Goal: Transaction & Acquisition: Purchase product/service

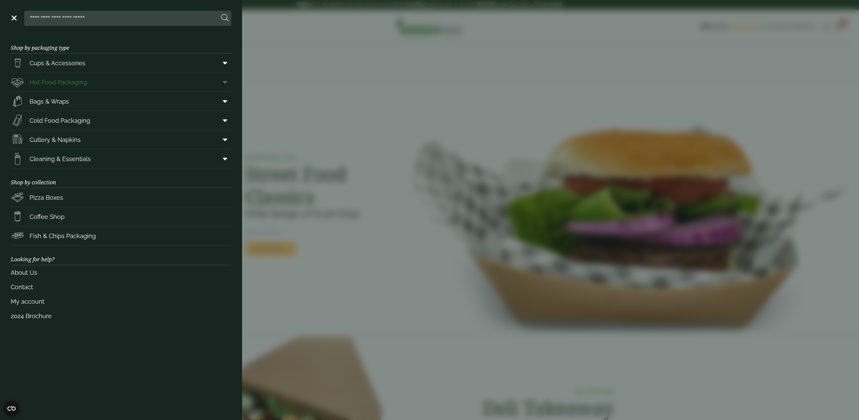
click at [228, 83] on span at bounding box center [223, 82] width 15 height 13
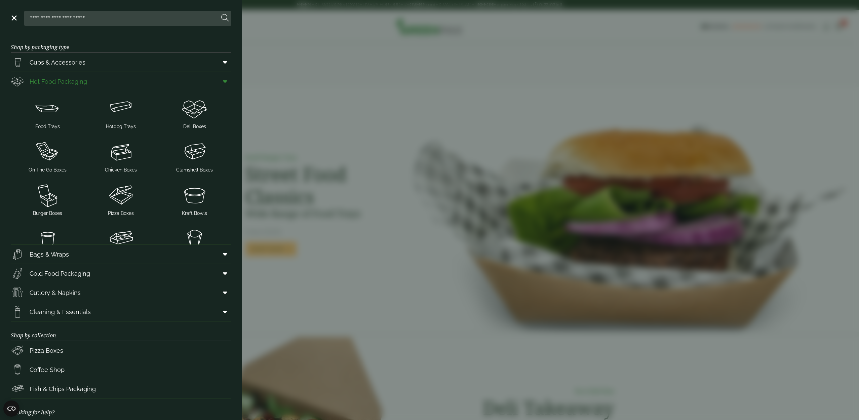
scroll to position [1, 0]
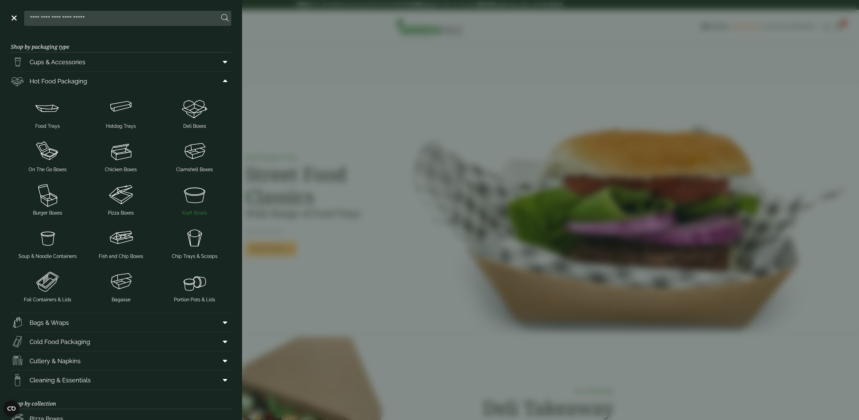
click at [201, 192] on img at bounding box center [194, 194] width 68 height 27
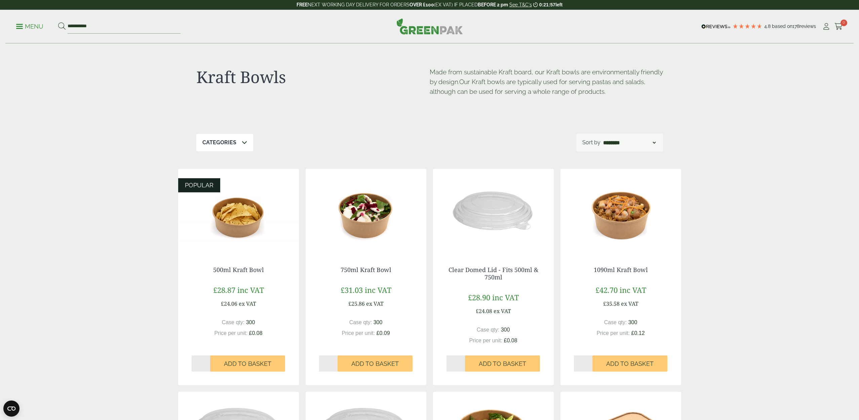
scroll to position [0, 0]
click at [590, 361] on input "*" at bounding box center [583, 363] width 19 height 16
click at [622, 364] on div "Close dialog Sign up for the latest news and exclusive discounts. SIGN UP ******" at bounding box center [429, 210] width 859 height 420
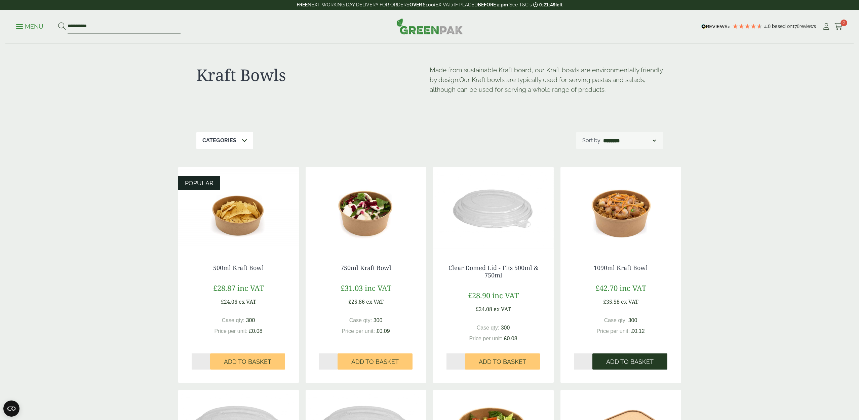
scroll to position [2, 0]
click at [589, 362] on input "*" at bounding box center [583, 362] width 19 height 16
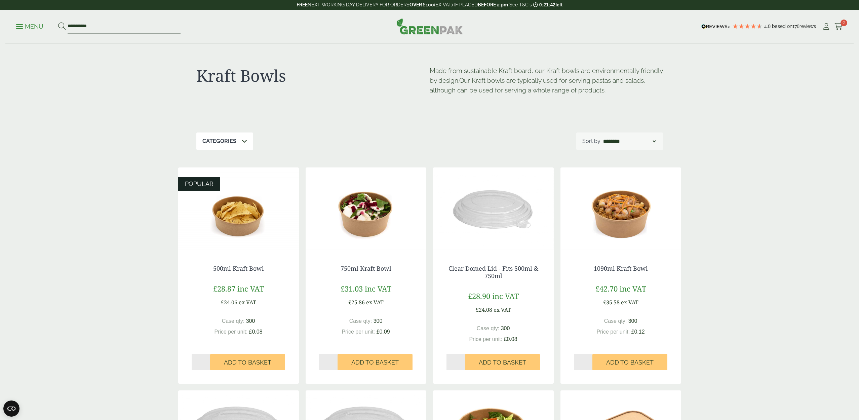
scroll to position [1, 0]
click at [589, 359] on input "*" at bounding box center [583, 362] width 19 height 16
click at [590, 363] on input "*" at bounding box center [583, 362] width 19 height 16
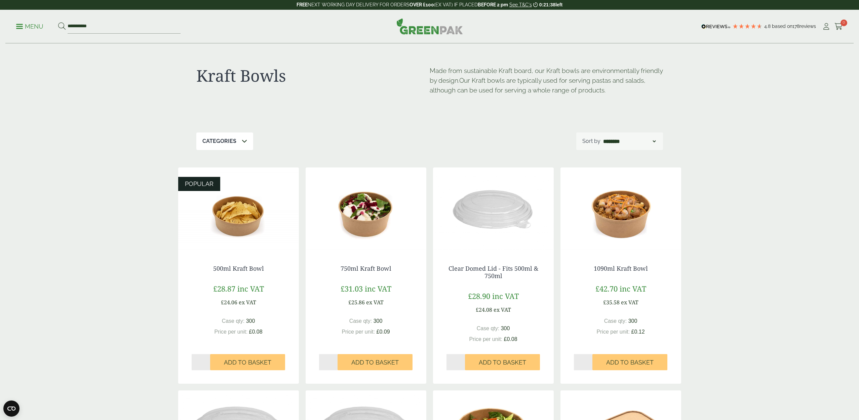
click at [590, 363] on input "*" at bounding box center [583, 362] width 19 height 16
type input "*"
click at [590, 363] on input "*" at bounding box center [583, 362] width 19 height 16
click at [618, 361] on span "Add to Basket" at bounding box center [629, 362] width 47 height 7
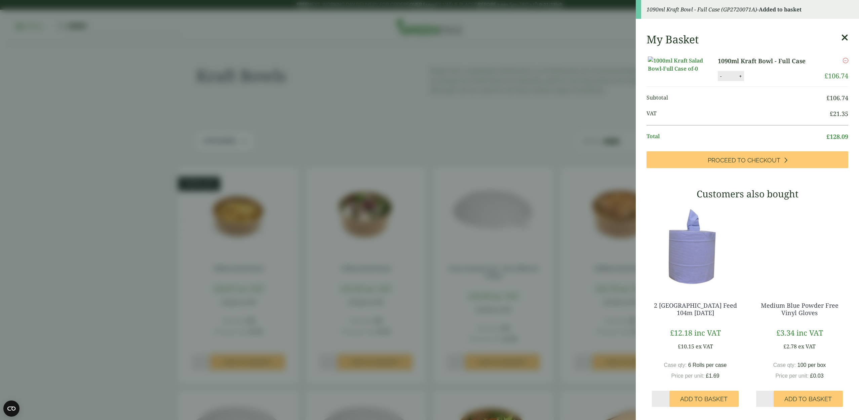
click at [581, 340] on aside "1090ml Kraft Bowl - Full Case (GP2720071A) - Added to basket My Basket 1090ml K…" at bounding box center [429, 210] width 859 height 420
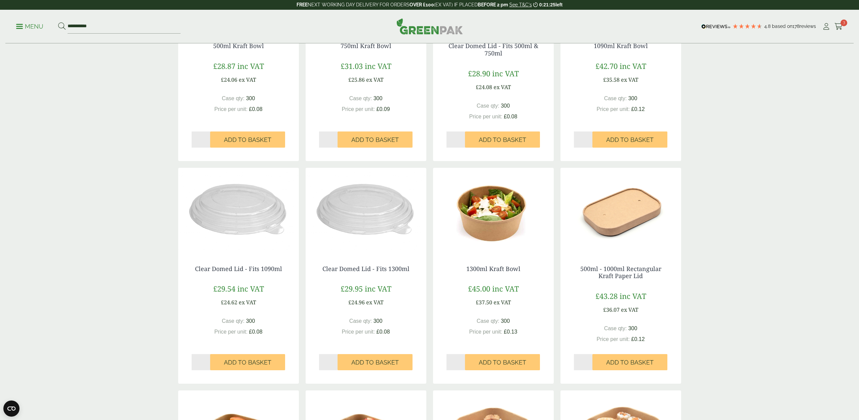
scroll to position [225, 0]
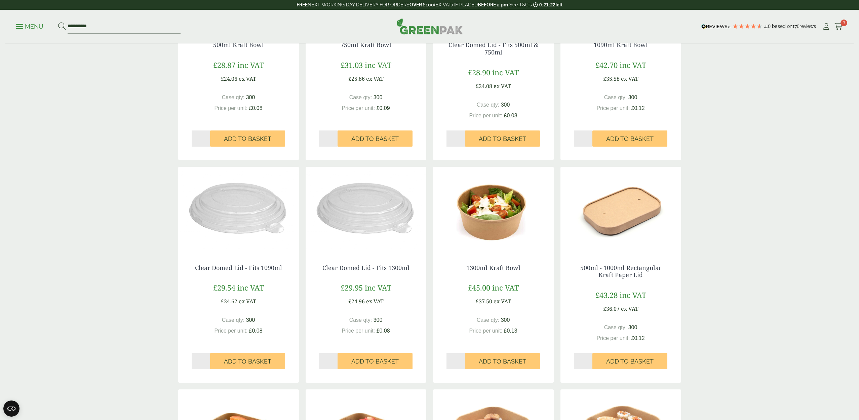
click at [207, 359] on input "*" at bounding box center [201, 361] width 19 height 16
type input "*"
click at [207, 359] on input "*" at bounding box center [201, 361] width 19 height 16
click at [240, 360] on span "Add to Basket" at bounding box center [247, 361] width 47 height 7
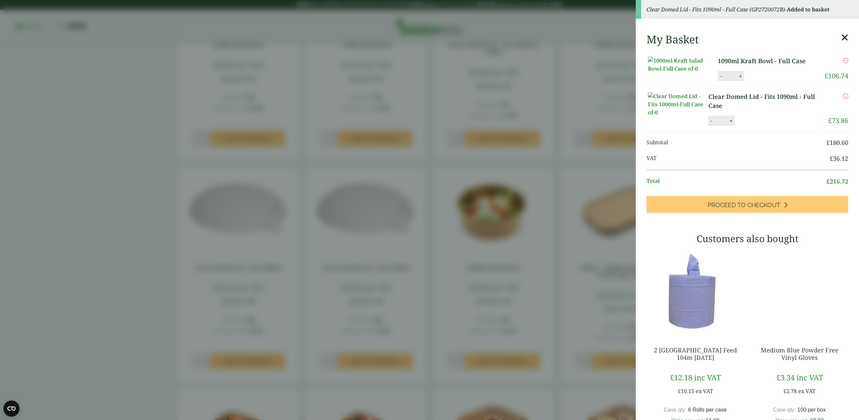
click at [577, 328] on aside "Clear Domed Lid - Fits 1090ml - Full Case (GP2720072B) - Added to basket My Bas…" at bounding box center [429, 210] width 859 height 420
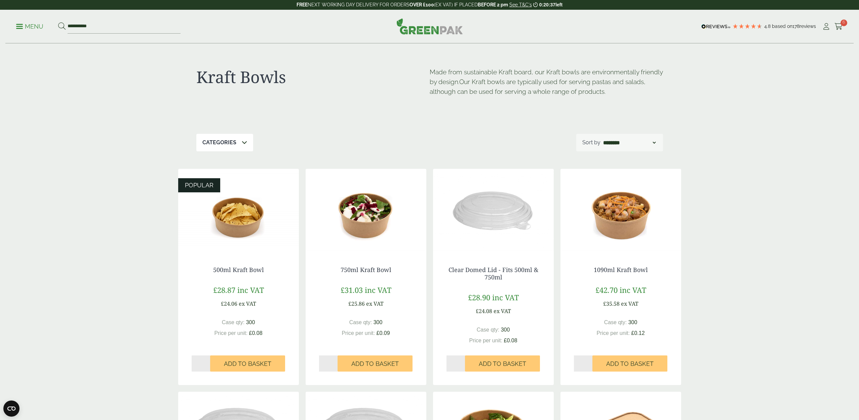
scroll to position [0, 0]
click at [23, 25] on link "Menu" at bounding box center [29, 26] width 27 height 7
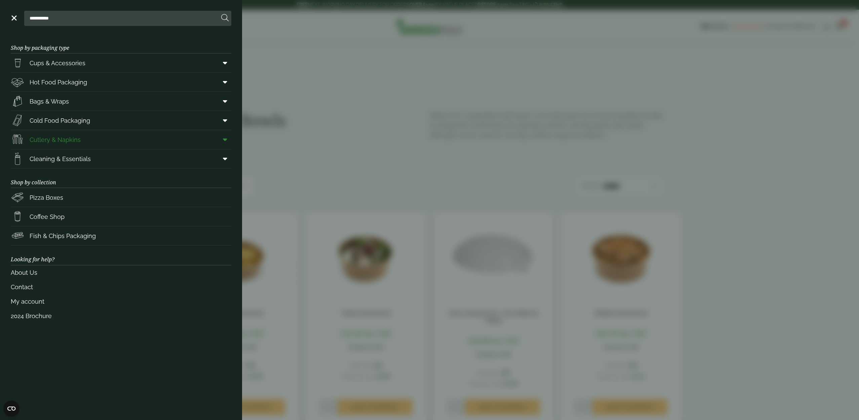
click at [107, 139] on link "Cutlery & Napkins" at bounding box center [121, 139] width 220 height 19
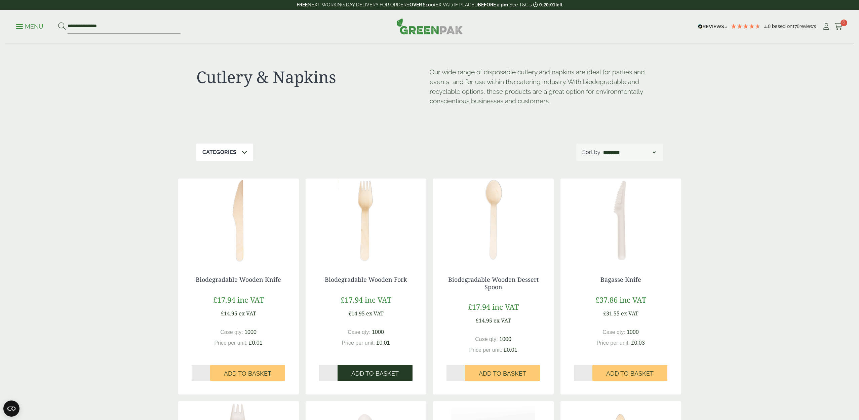
click at [367, 371] on span "Add to Basket" at bounding box center [374, 373] width 47 height 7
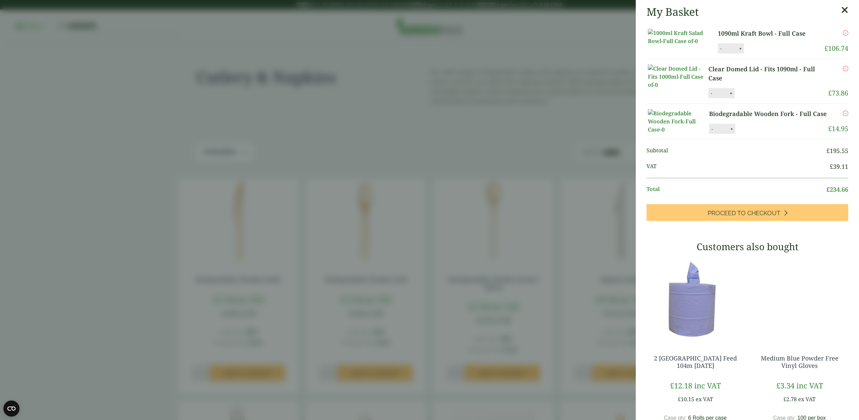
click at [536, 295] on aside "My Basket 1090ml Kraft Bowl - Full Case 1090ml Kraft Bowl - Full Case quantity …" at bounding box center [429, 210] width 859 height 420
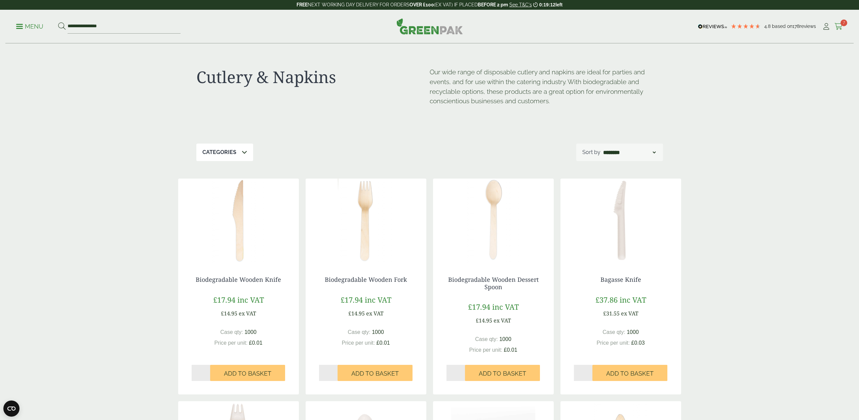
click at [837, 26] on icon at bounding box center [838, 26] width 8 height 7
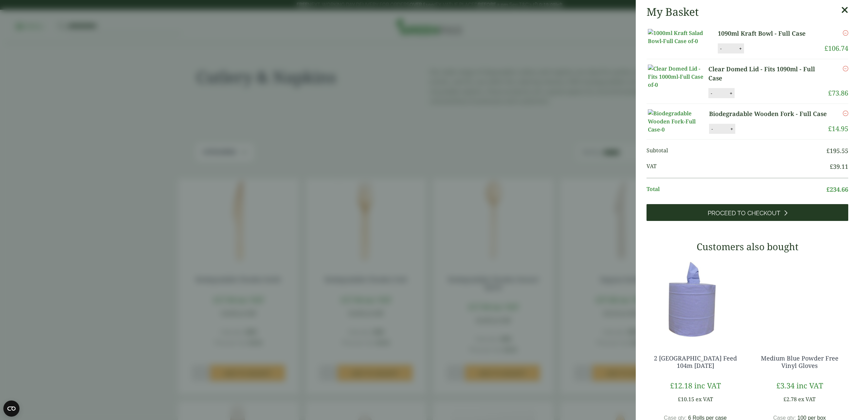
click at [763, 217] on span "Proceed to Checkout" at bounding box center [743, 212] width 73 height 7
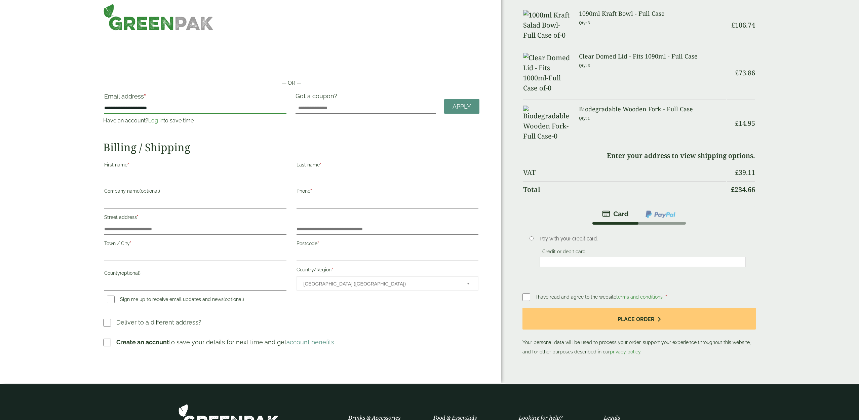
scroll to position [7, 0]
type input "**********"
drag, startPoint x: 137, startPoint y: 177, endPoint x: 163, endPoint y: 178, distance: 25.2
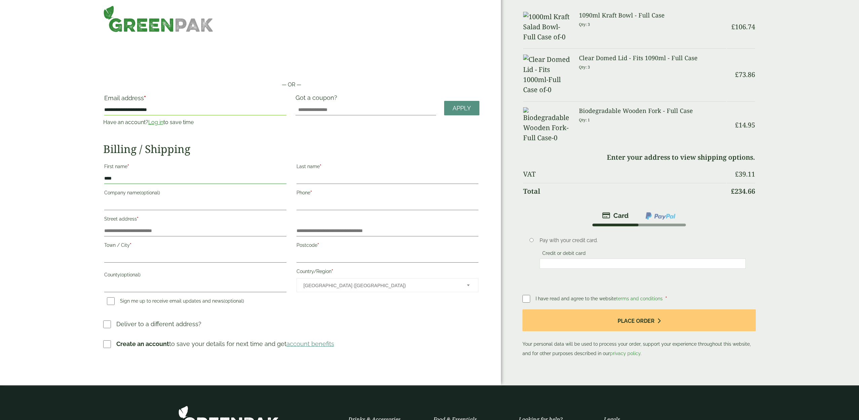
scroll to position [5, 0]
type input "****"
type input "*****"
drag, startPoint x: 127, startPoint y: 202, endPoint x: 159, endPoint y: 208, distance: 32.2
type input "**********"
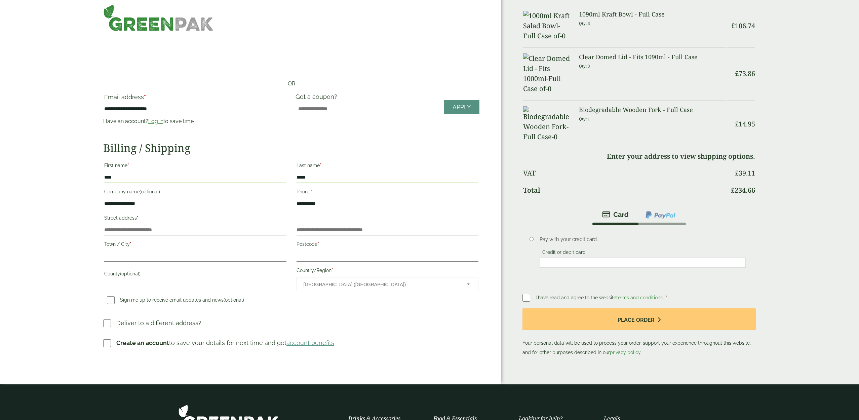
scroll to position [7, 0]
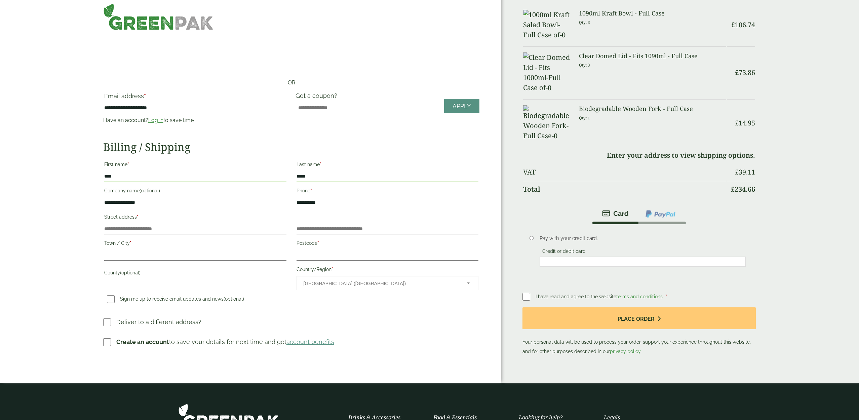
type input "**********"
drag, startPoint x: 120, startPoint y: 251, endPoint x: 192, endPoint y: 262, distance: 73.1
type input "**********"
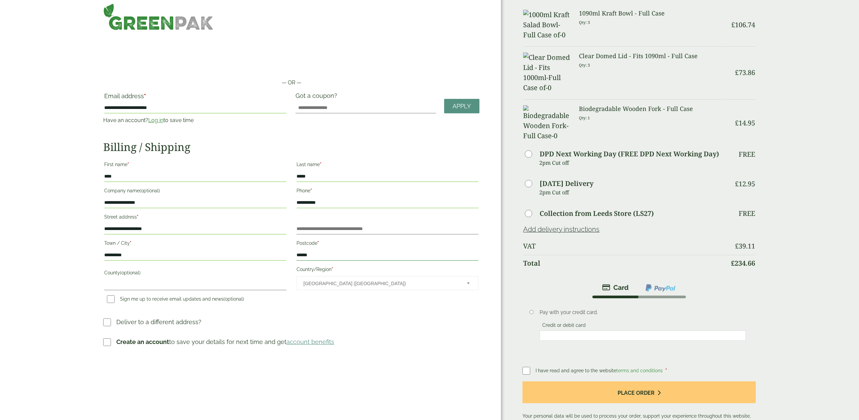
type input "******"
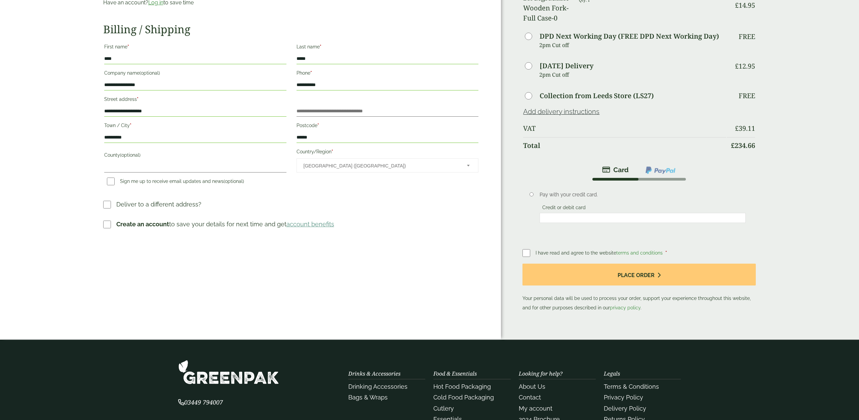
scroll to position [125, 0]
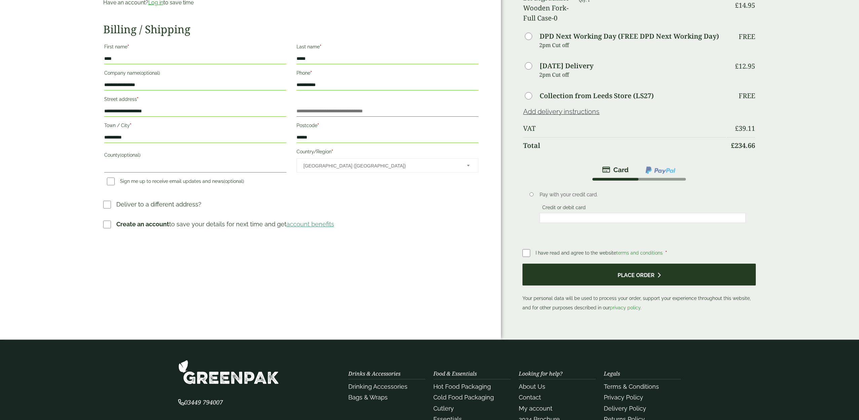
click at [645, 285] on button "Place order" at bounding box center [638, 274] width 233 height 22
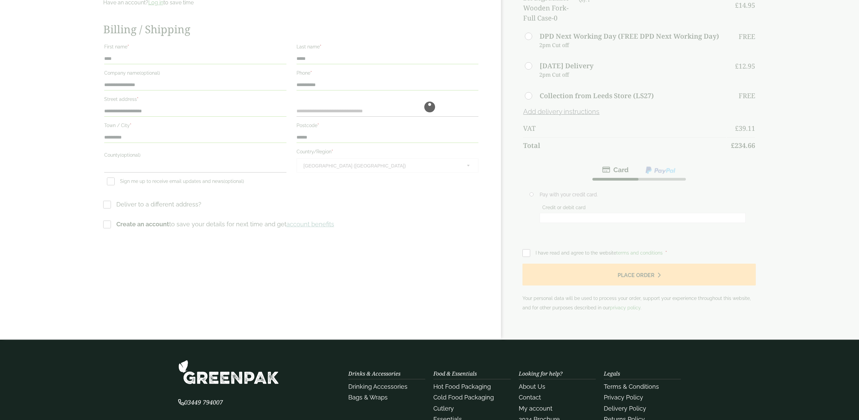
scroll to position [0, 0]
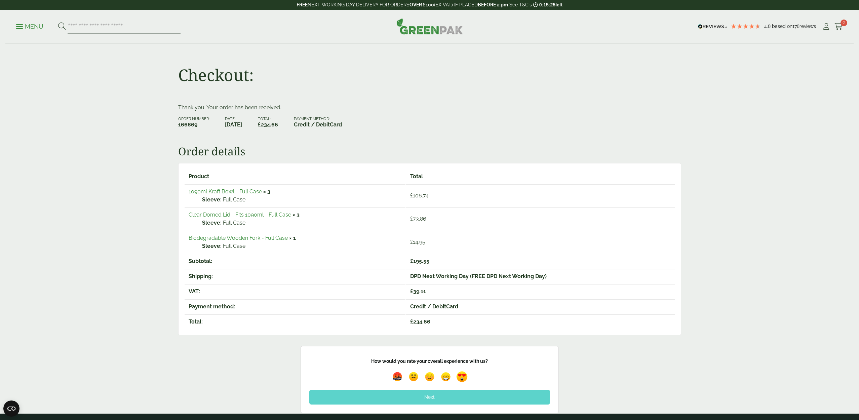
click at [462, 373] on img at bounding box center [461, 376] width 15 height 15
drag, startPoint x: 433, startPoint y: 395, endPoint x: 439, endPoint y: 393, distance: 6.3
click at [434, 395] on div "Next" at bounding box center [429, 396] width 241 height 15
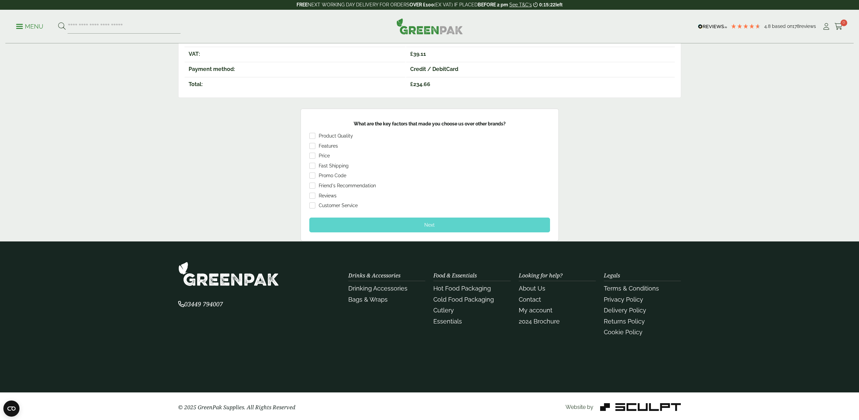
scroll to position [237, 0]
click at [441, 221] on div "Next" at bounding box center [429, 225] width 241 height 15
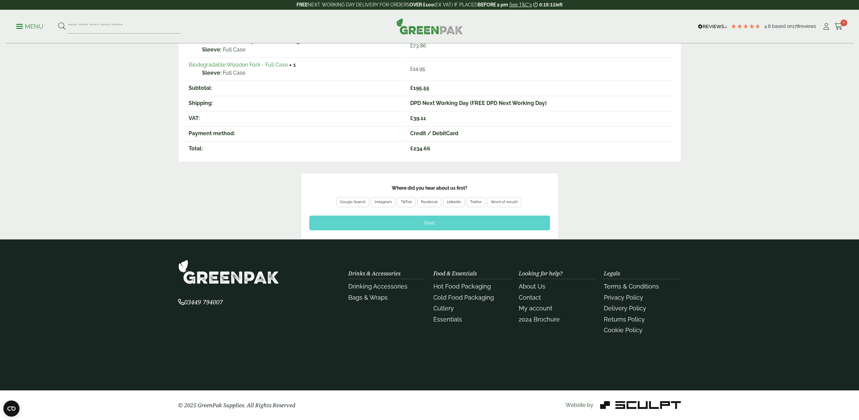
scroll to position [172, 0]
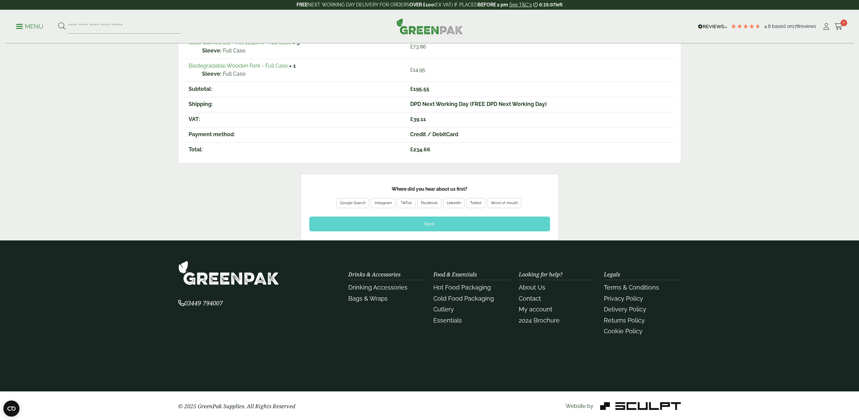
click at [343, 202] on div "Google Search" at bounding box center [353, 203] width 26 height 6
click at [434, 225] on div "Next" at bounding box center [429, 223] width 241 height 15
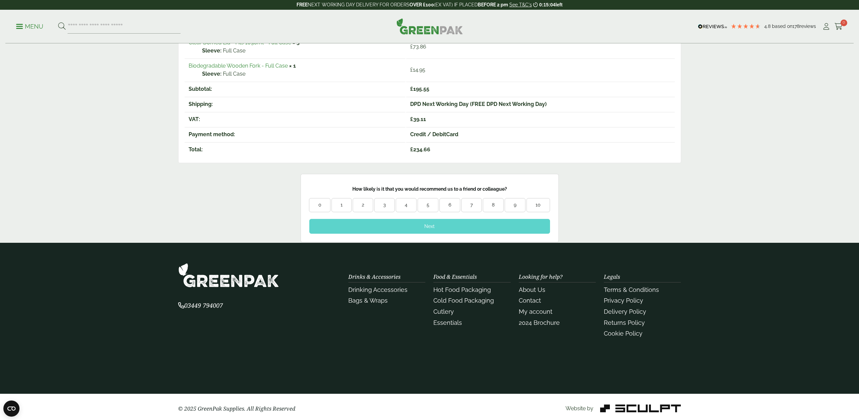
click at [540, 202] on div "10" at bounding box center [538, 205] width 23 height 7
click at [415, 222] on div "Next" at bounding box center [429, 226] width 241 height 15
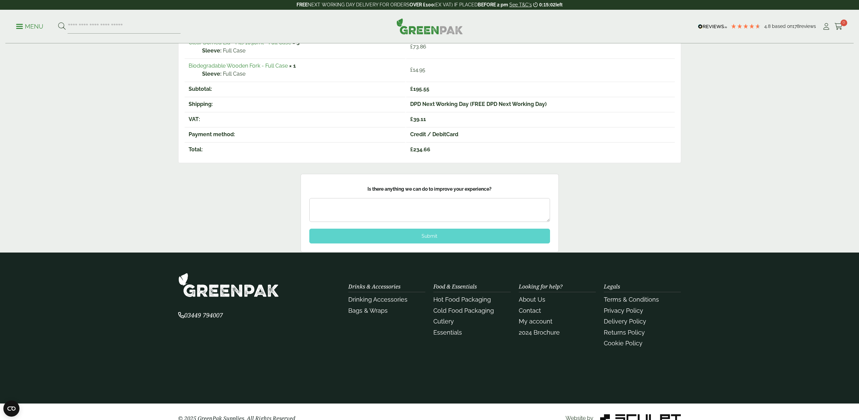
click at [434, 235] on div "Submit" at bounding box center [429, 236] width 241 height 15
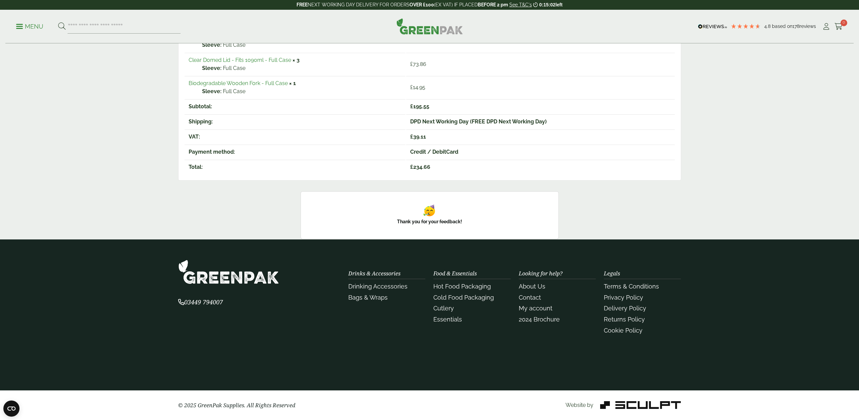
scroll to position [154, 0]
